Goal: Task Accomplishment & Management: Complete application form

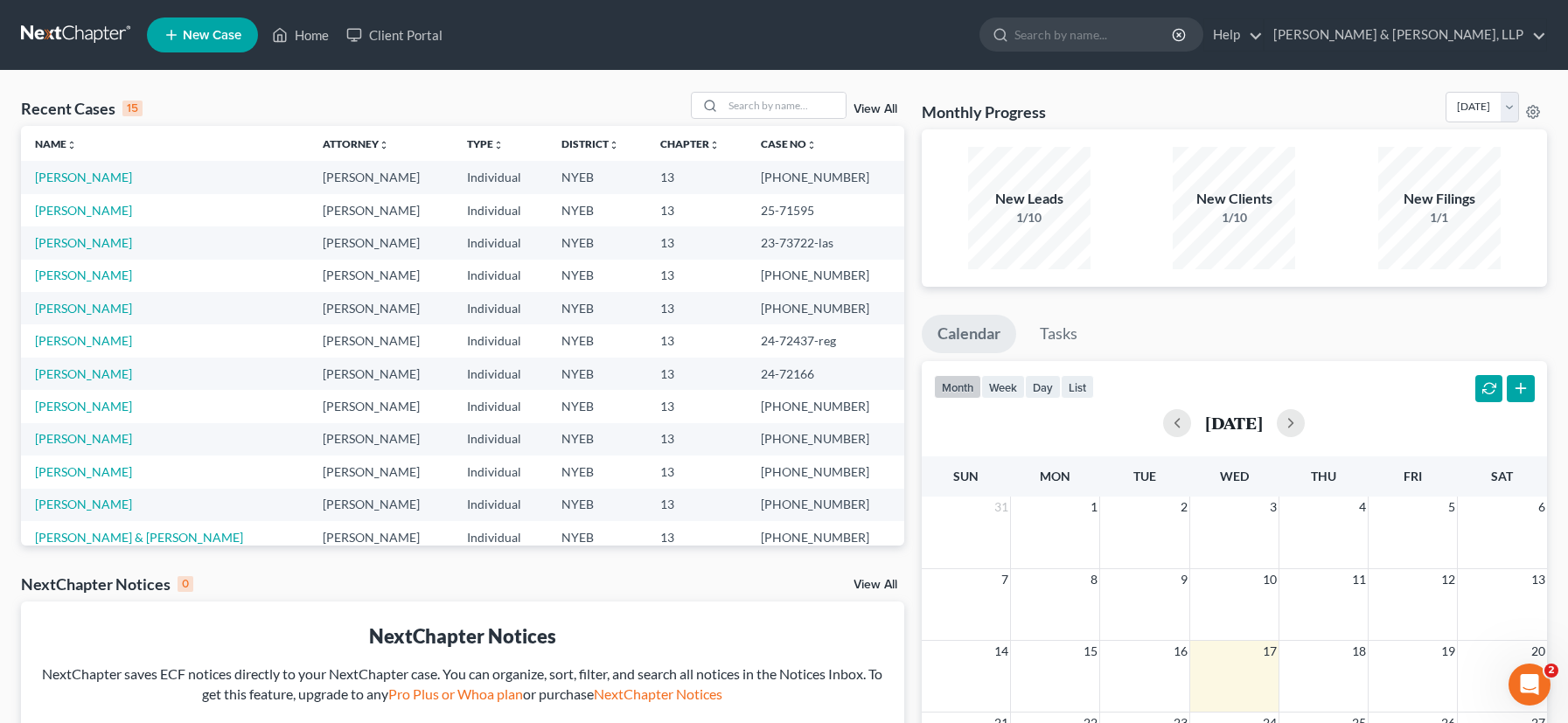
click at [227, 39] on span "New Case" at bounding box center [211, 36] width 59 height 13
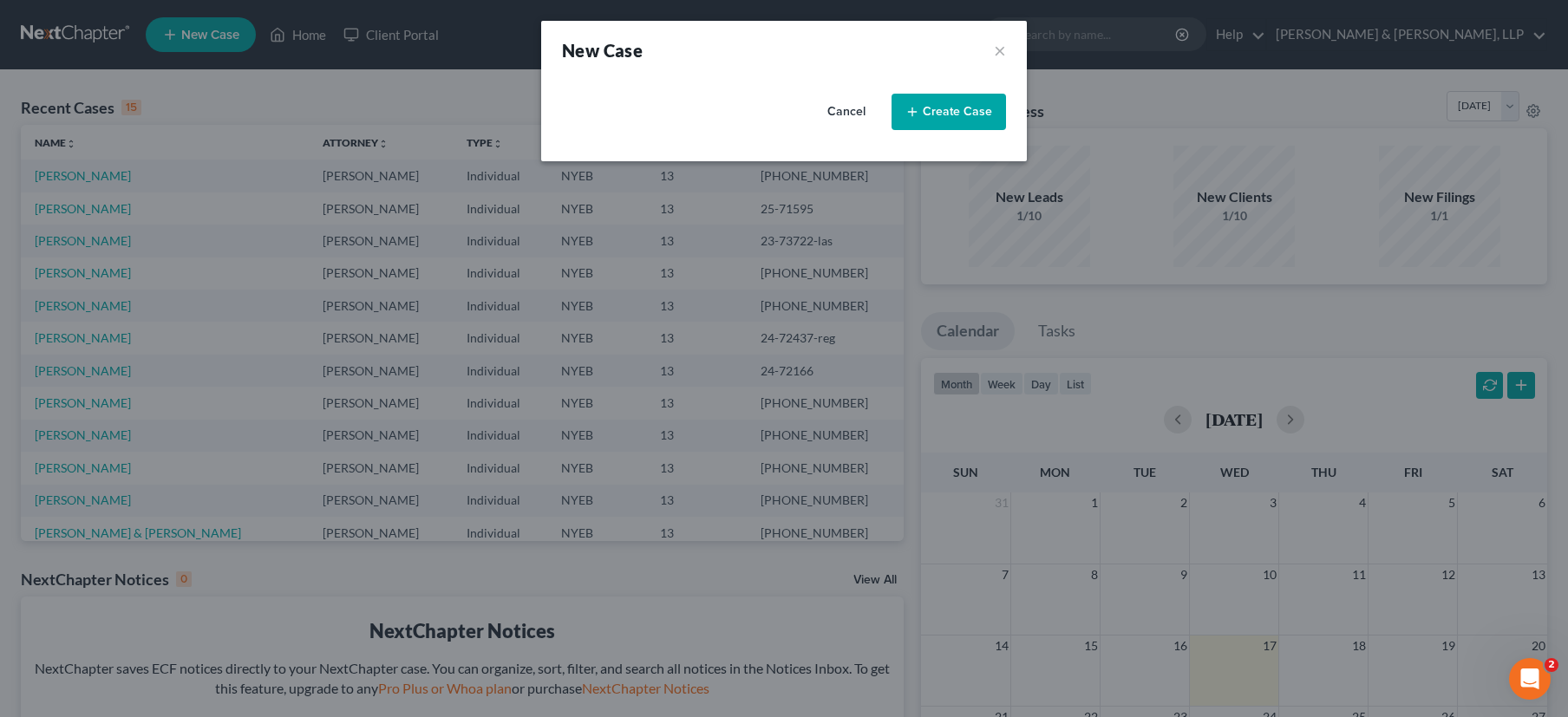
select select "53"
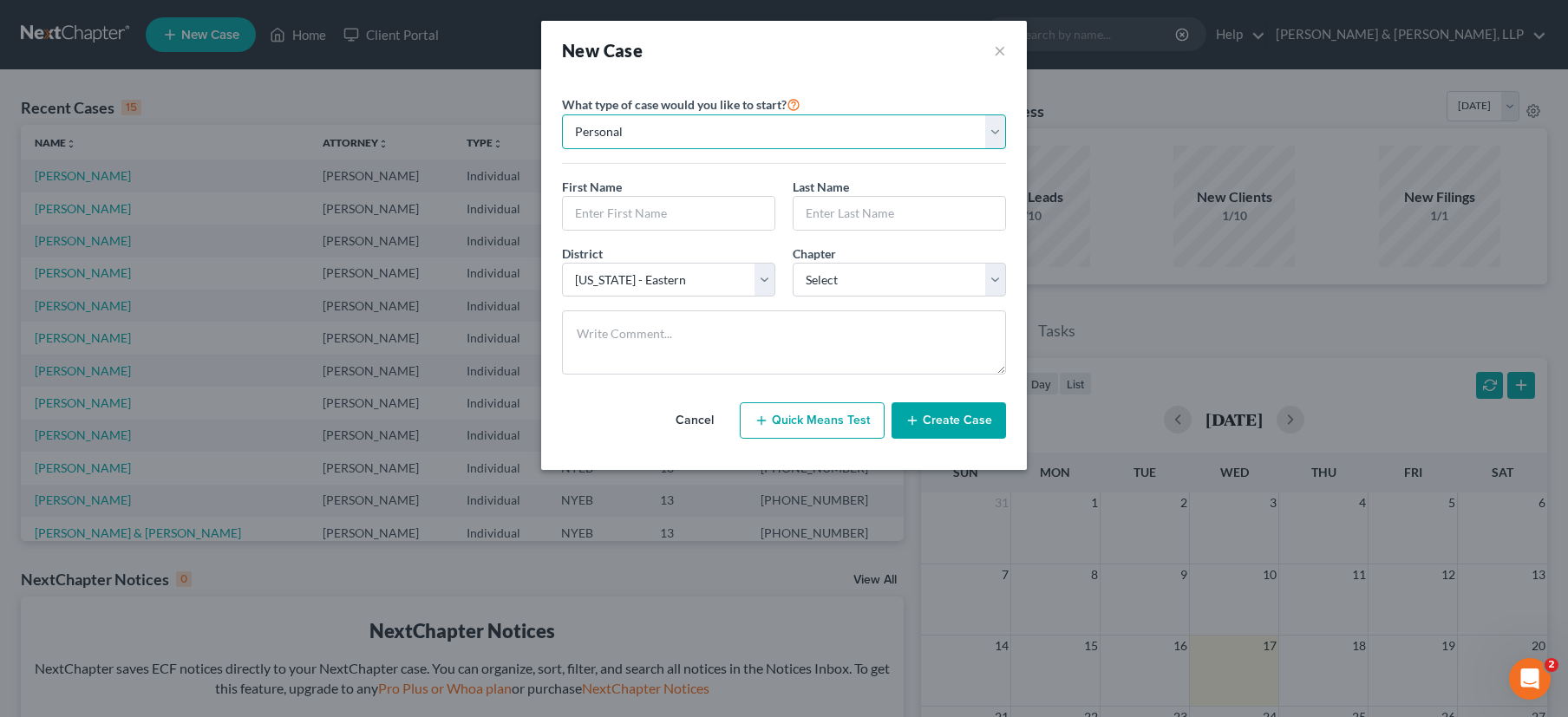
click at [773, 138] on select "Personal Business" at bounding box center [784, 131] width 444 height 34
select select "1"
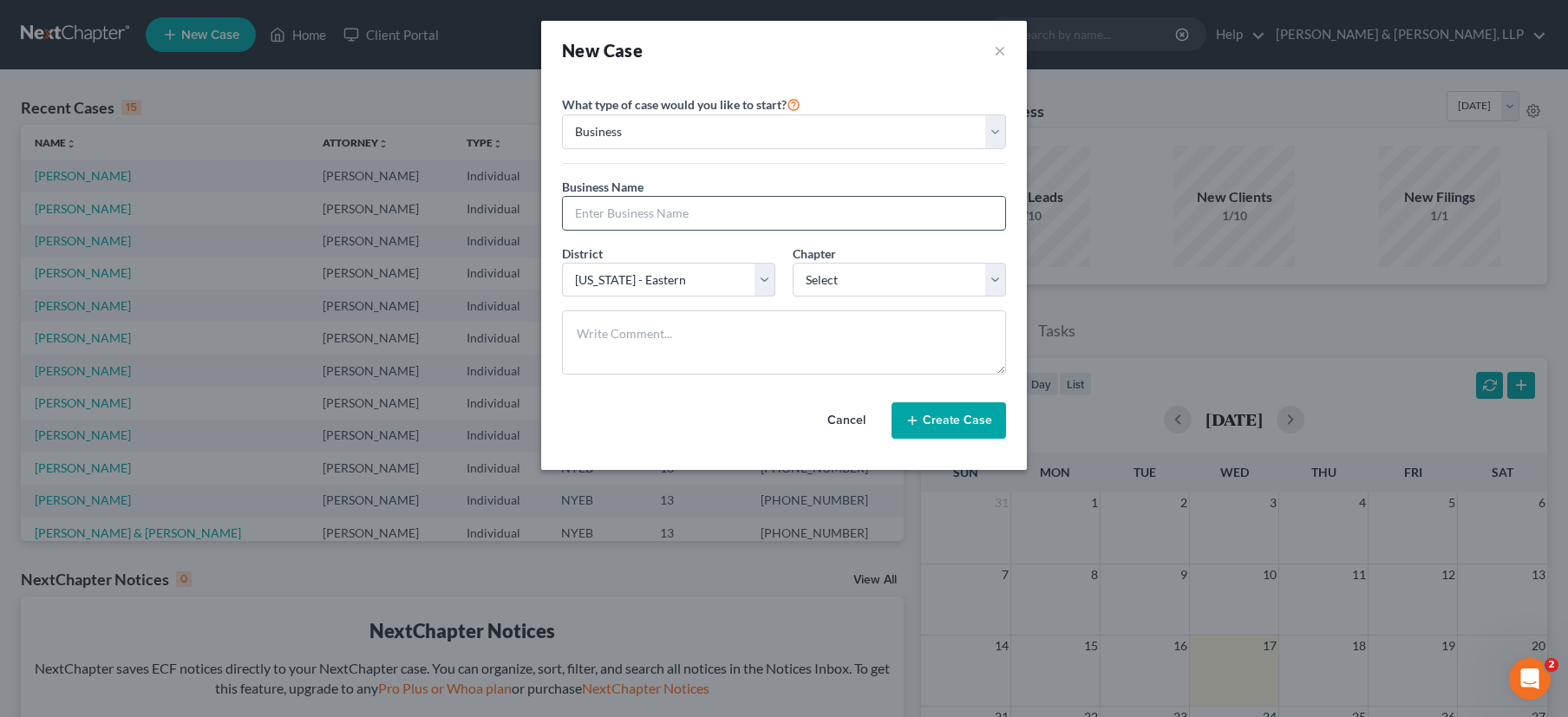
click at [721, 215] on input "text" at bounding box center [784, 213] width 443 height 33
click at [996, 274] on select "Select 7 11 12" at bounding box center [899, 279] width 213 height 34
select select "1"
click at [636, 220] on input "text" at bounding box center [784, 213] width 443 height 33
type input "Situpfront, Inc."
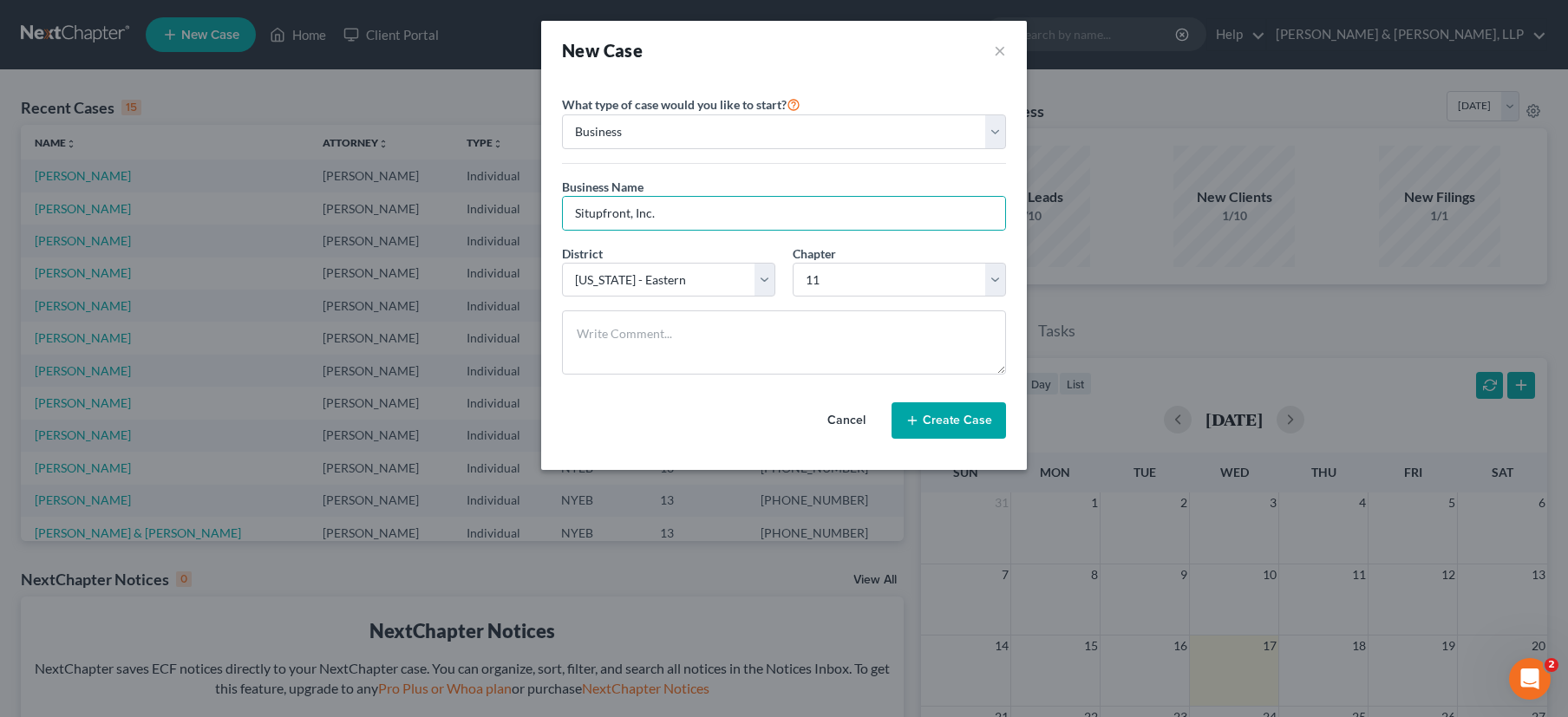
click at [932, 419] on button "Create Case" at bounding box center [948, 420] width 114 height 36
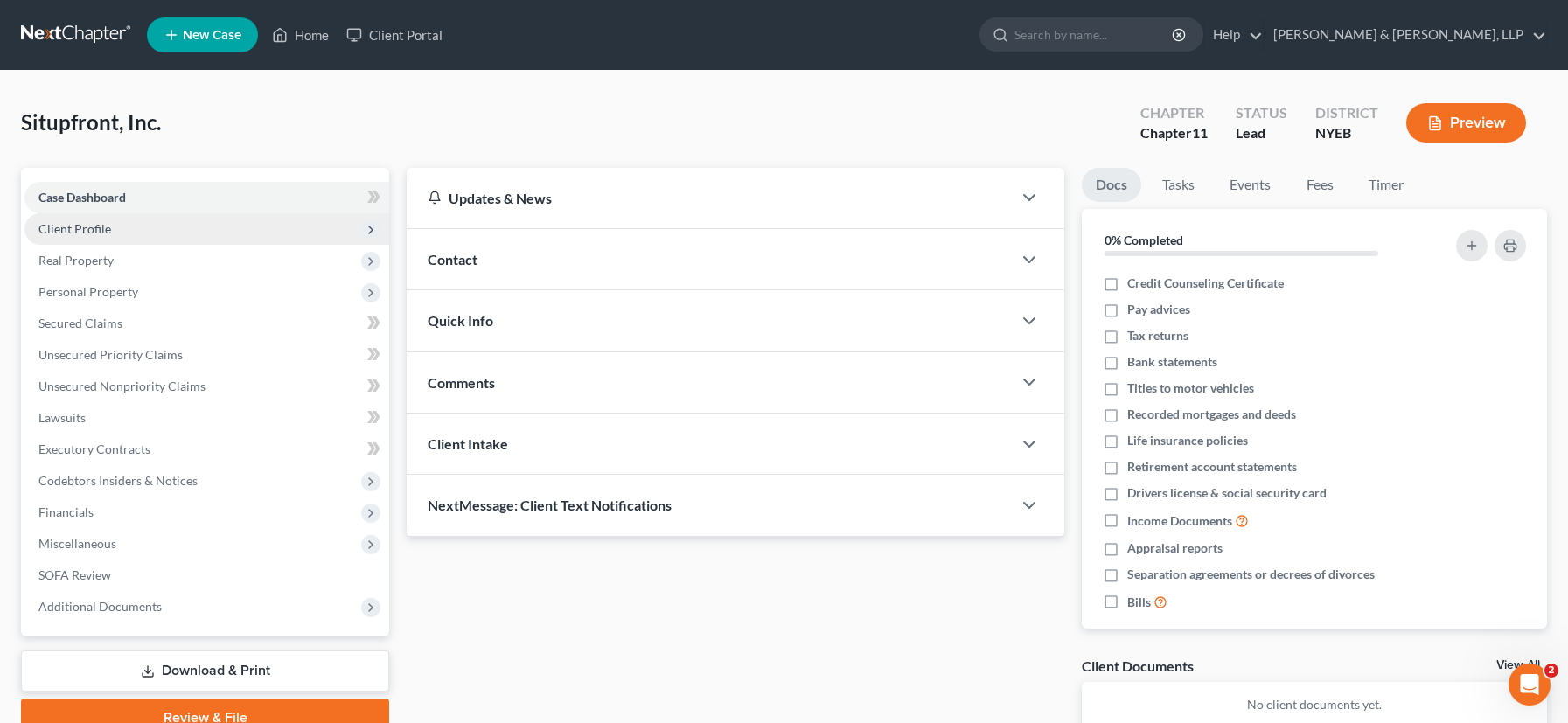
click at [135, 221] on span "Client Profile" at bounding box center [207, 229] width 365 height 32
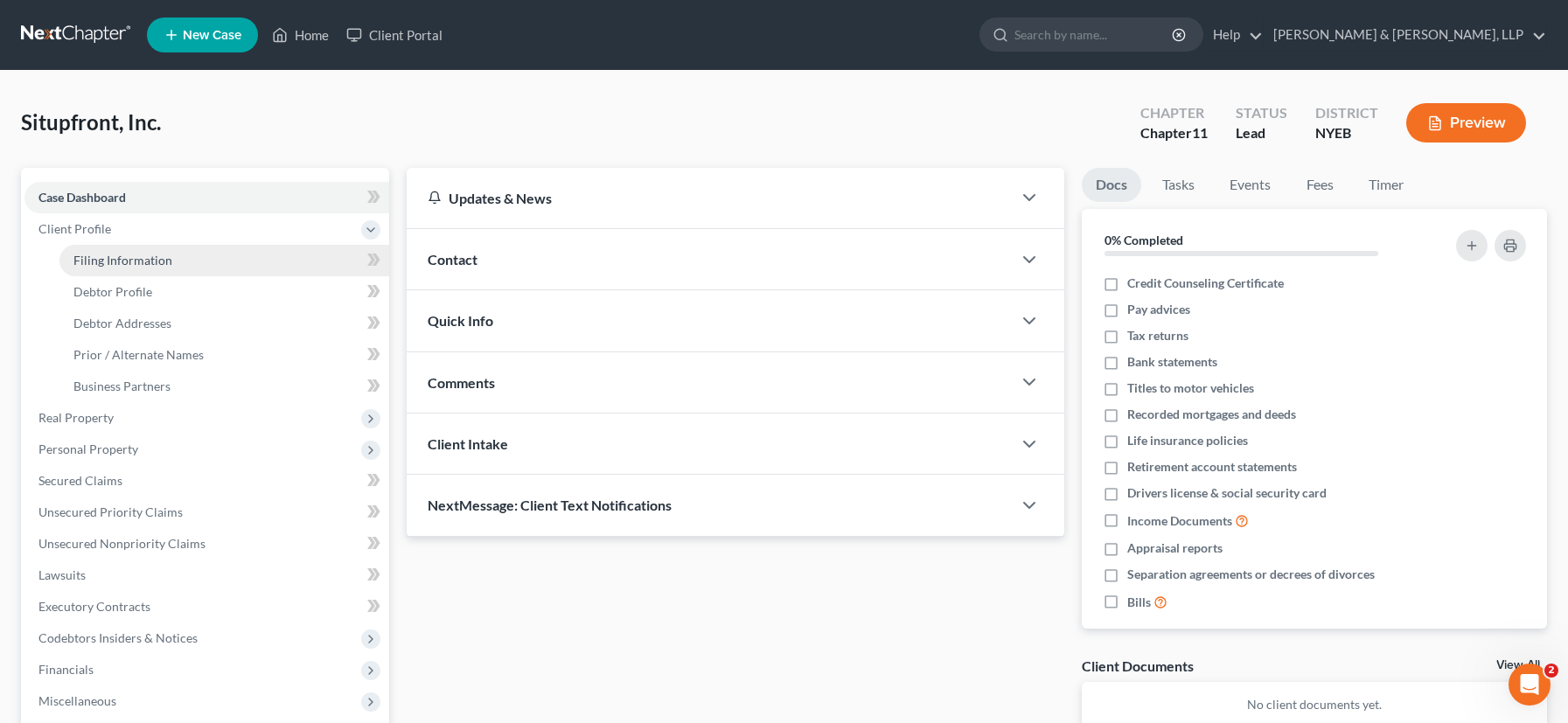
click at [137, 261] on span "Filing Information" at bounding box center [123, 260] width 99 height 15
select select "1"
select select "53"
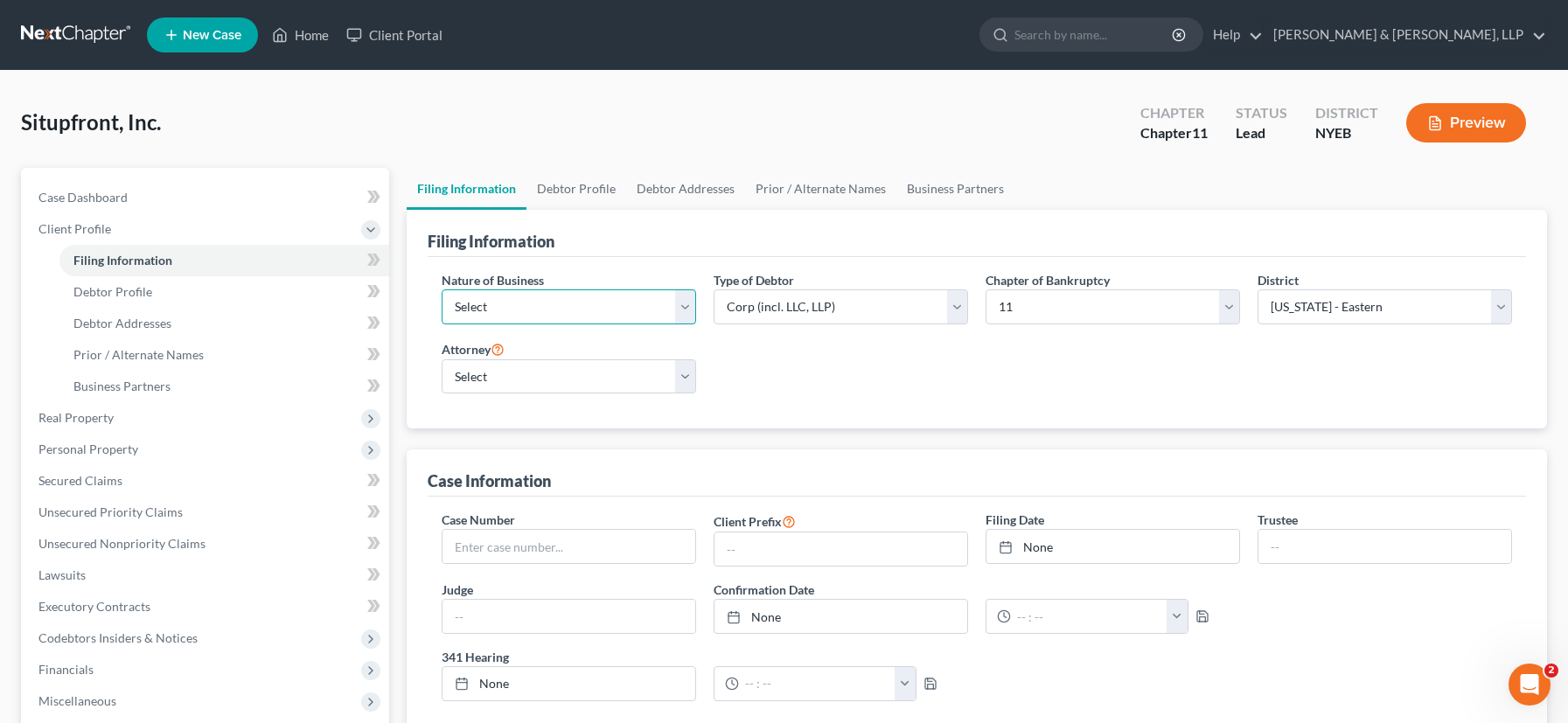
click at [684, 311] on select "Select Clearing Bank Commodity Broker Health Care Business Other Railroad Singl…" at bounding box center [569, 306] width 254 height 35
select select "5"
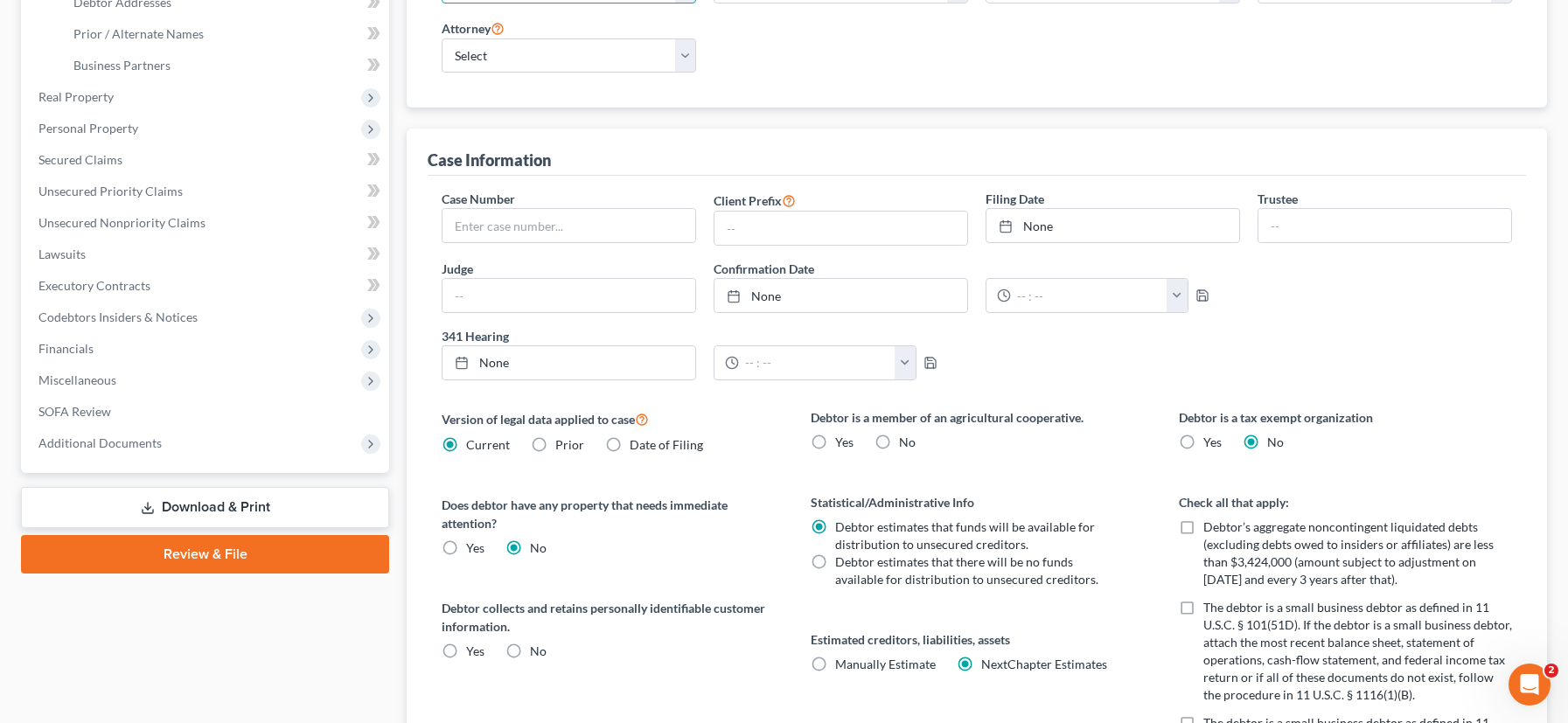
scroll to position [343, 0]
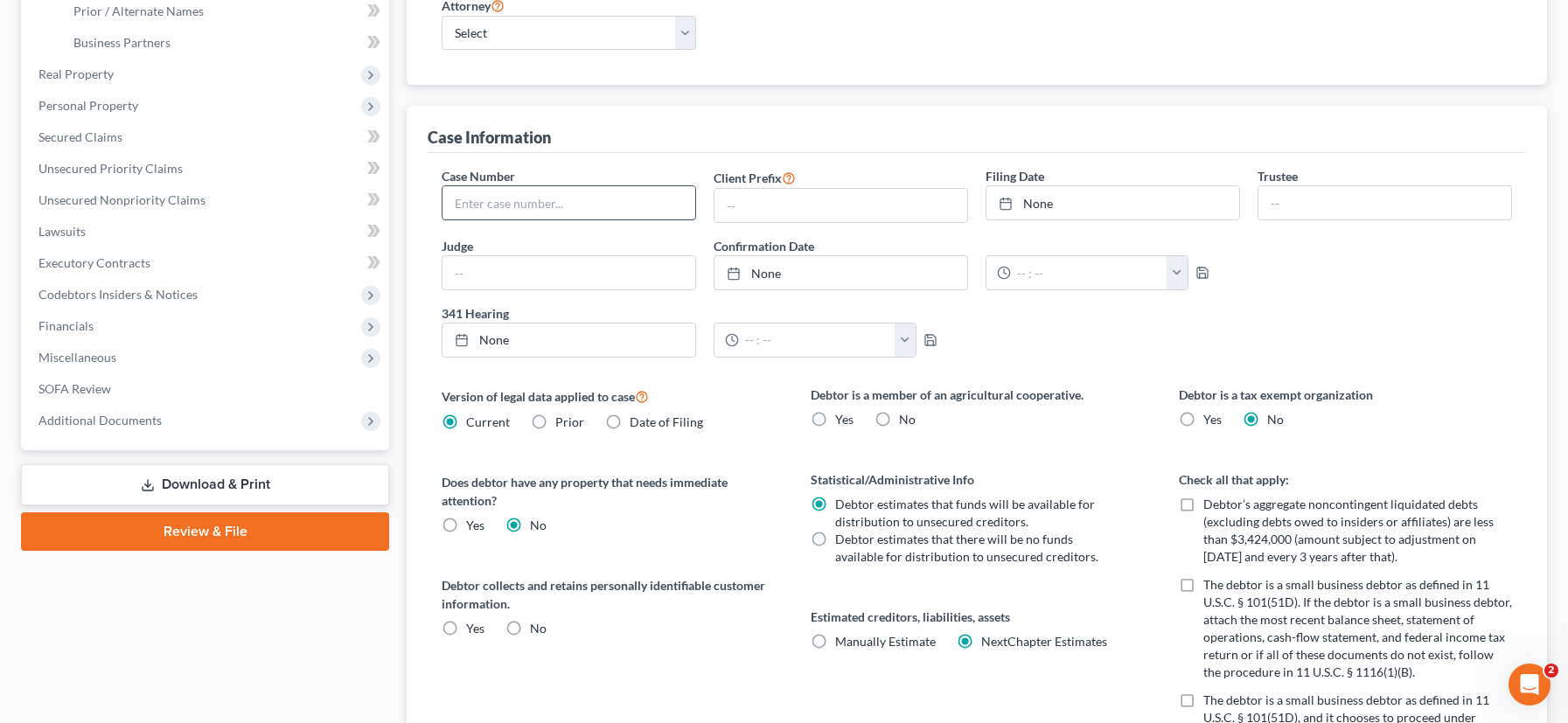
click at [500, 207] on input "text" at bounding box center [569, 203] width 253 height 34
